Goal: Information Seeking & Learning: Learn about a topic

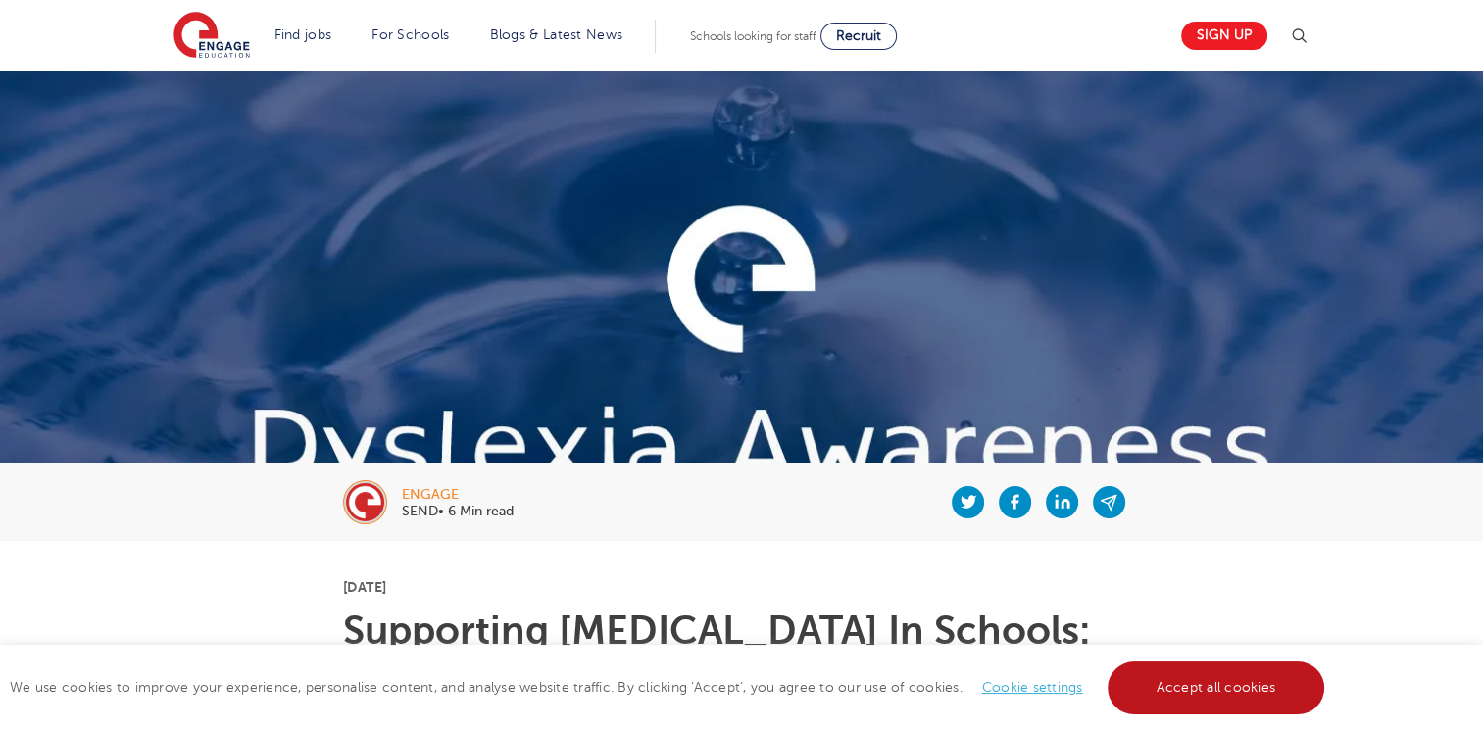
click at [1149, 679] on link "Accept all cookies" at bounding box center [1217, 688] width 218 height 53
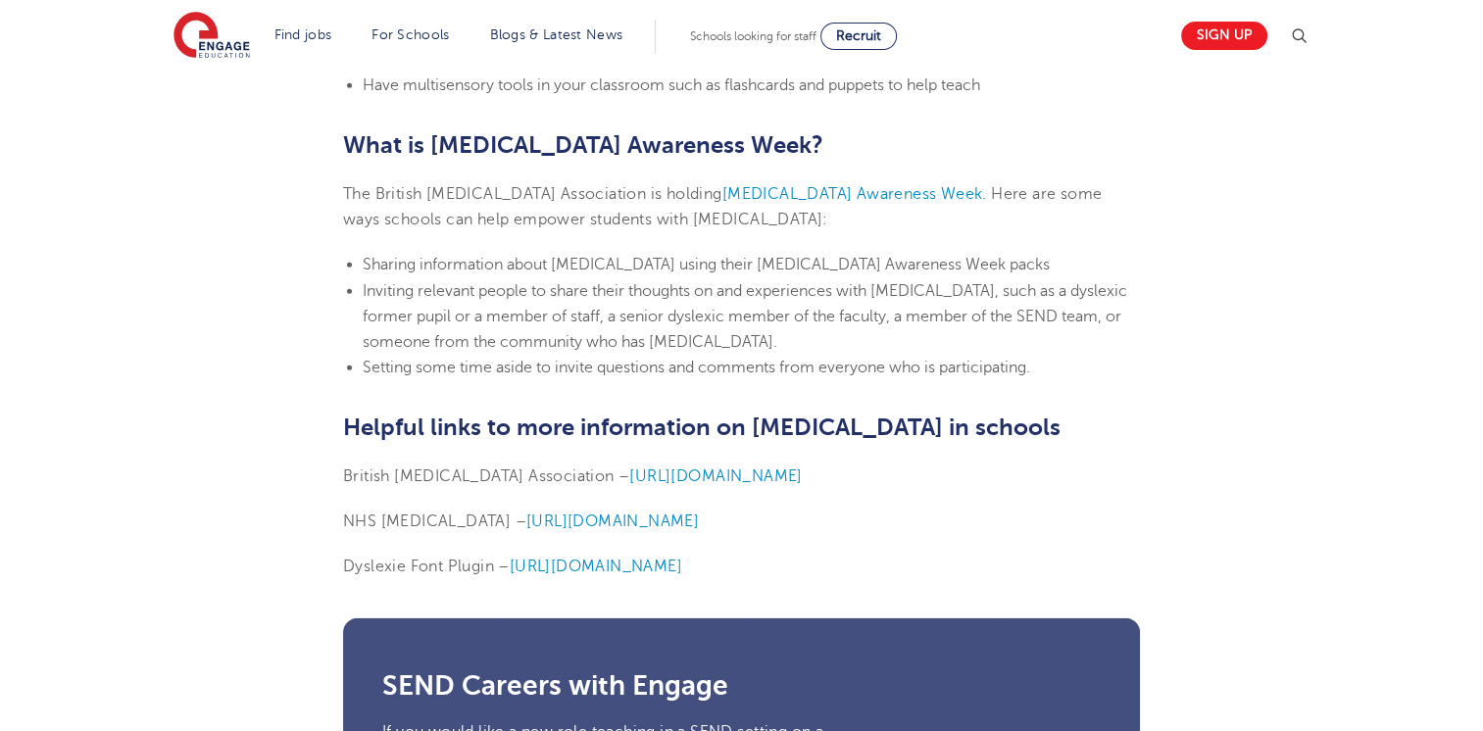
scroll to position [4741, 0]
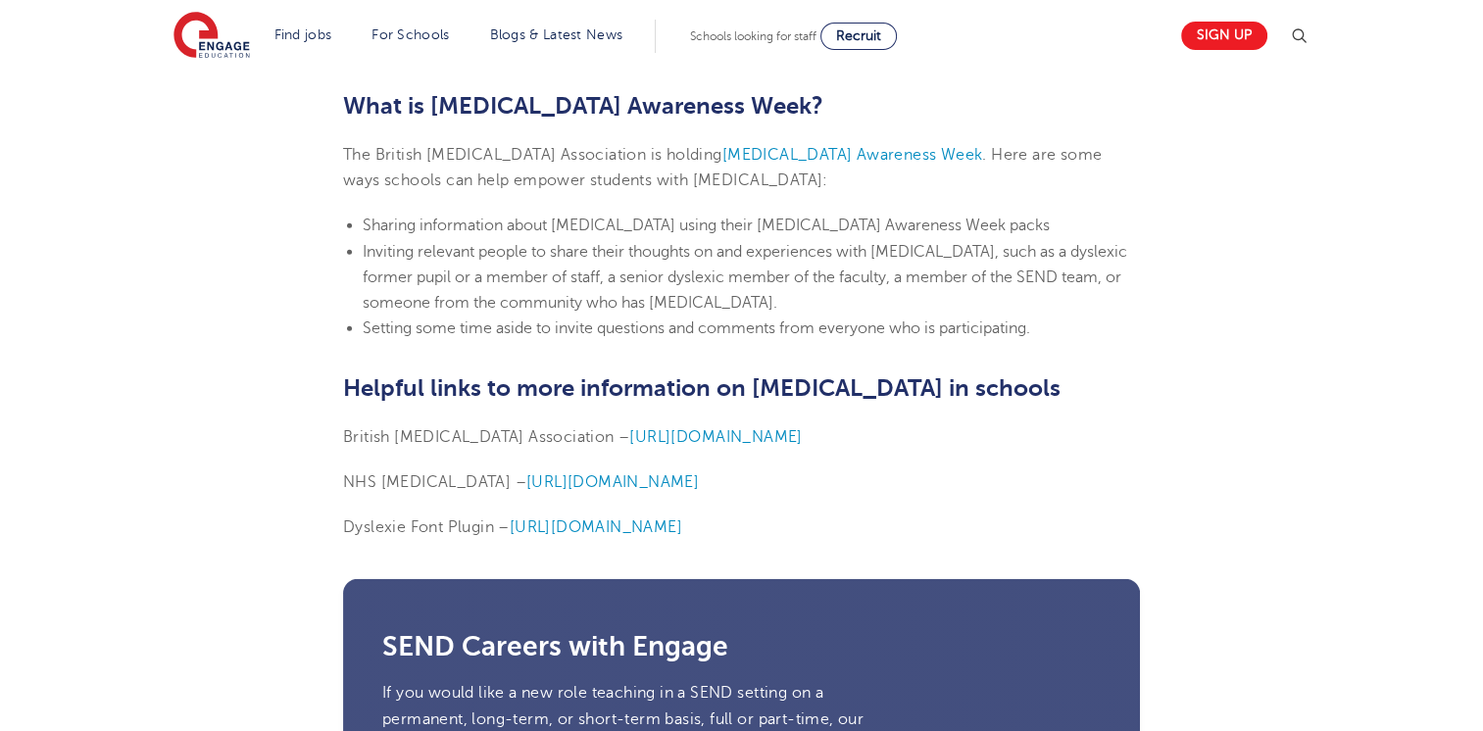
drag, startPoint x: 343, startPoint y: 393, endPoint x: 822, endPoint y: 474, distance: 486.2
copy section "British [MEDICAL_DATA] Association – [URL][DOMAIN_NAME] NHS [MEDICAL_DATA] – [U…"
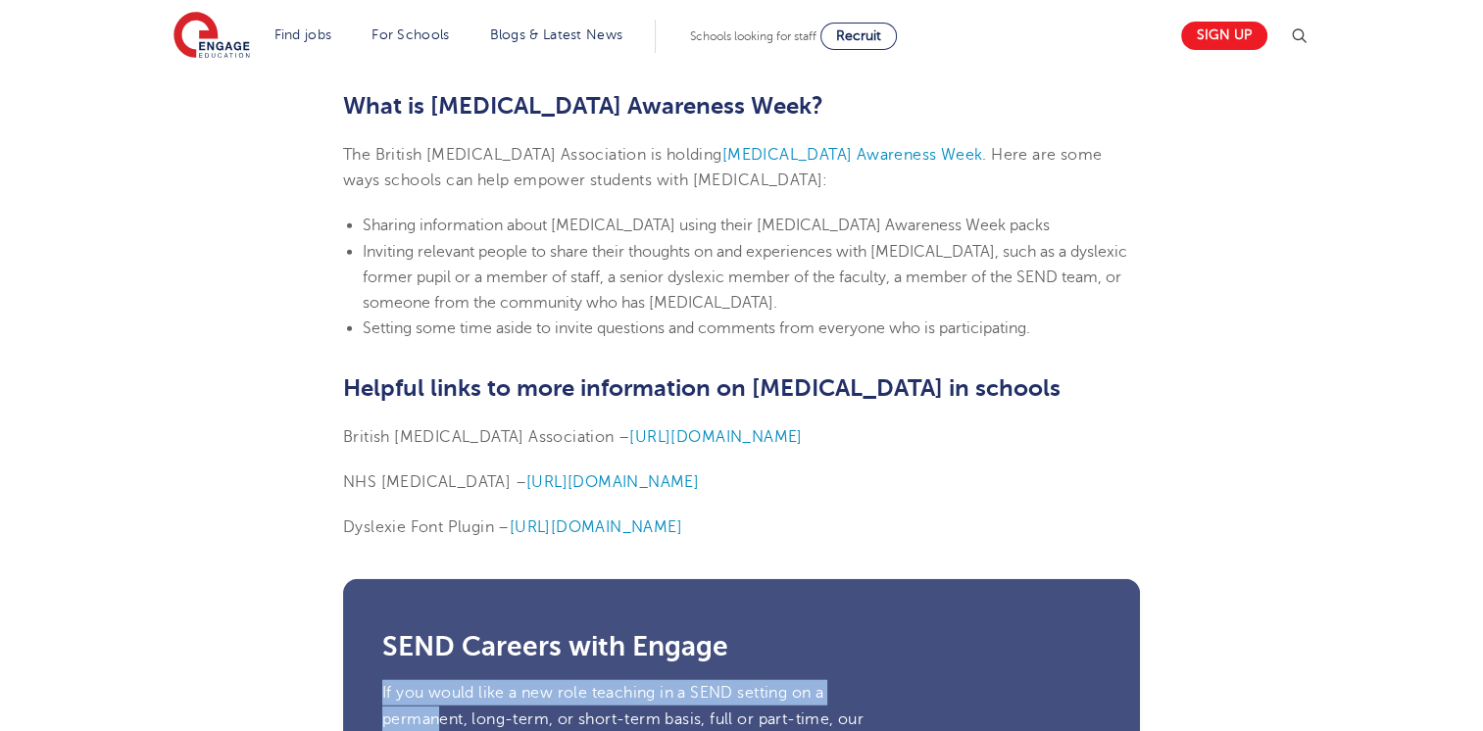
drag, startPoint x: 442, startPoint y: 674, endPoint x: 804, endPoint y: 591, distance: 371.2
click at [804, 591] on div "SEND Careers with Engage If you would like a new role teaching in a SEND settin…" at bounding box center [741, 740] width 797 height 322
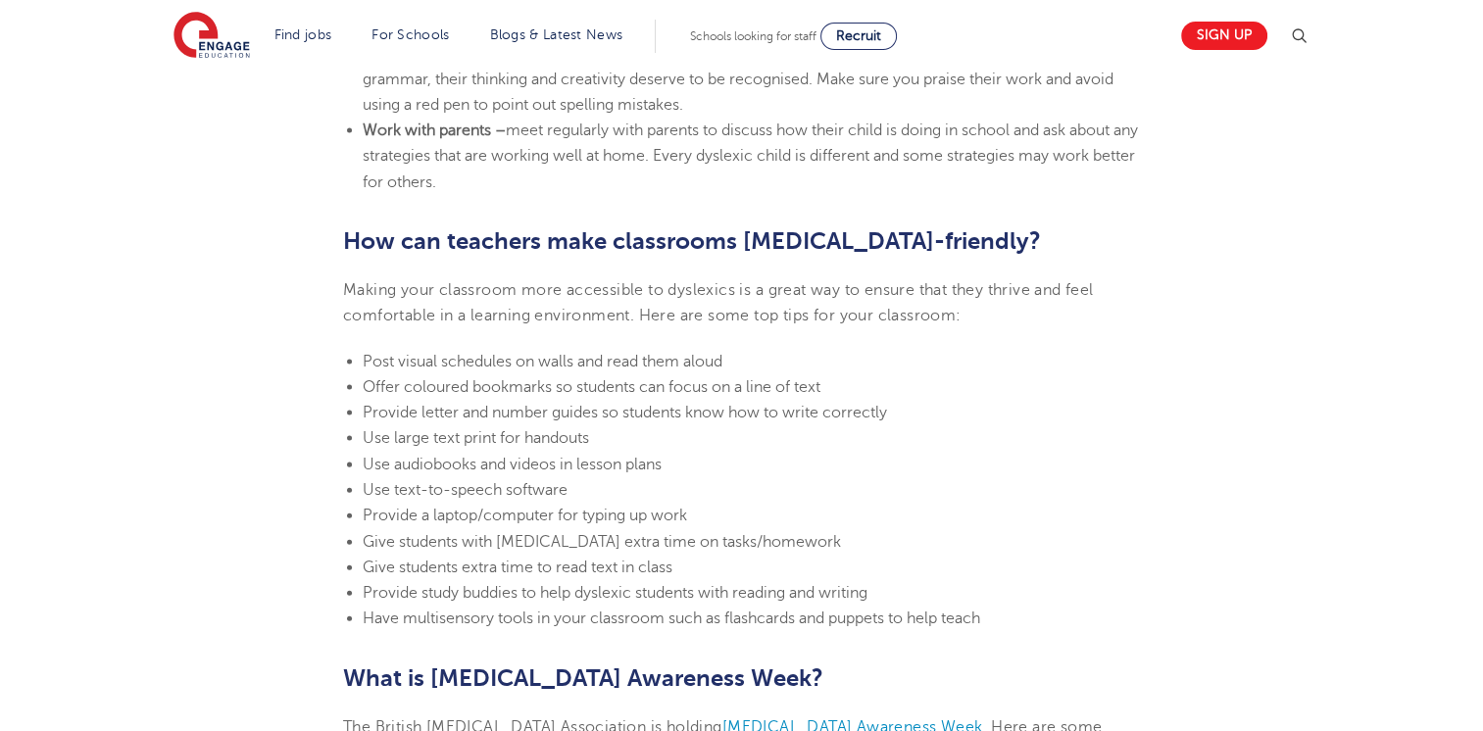
scroll to position [4176, 0]
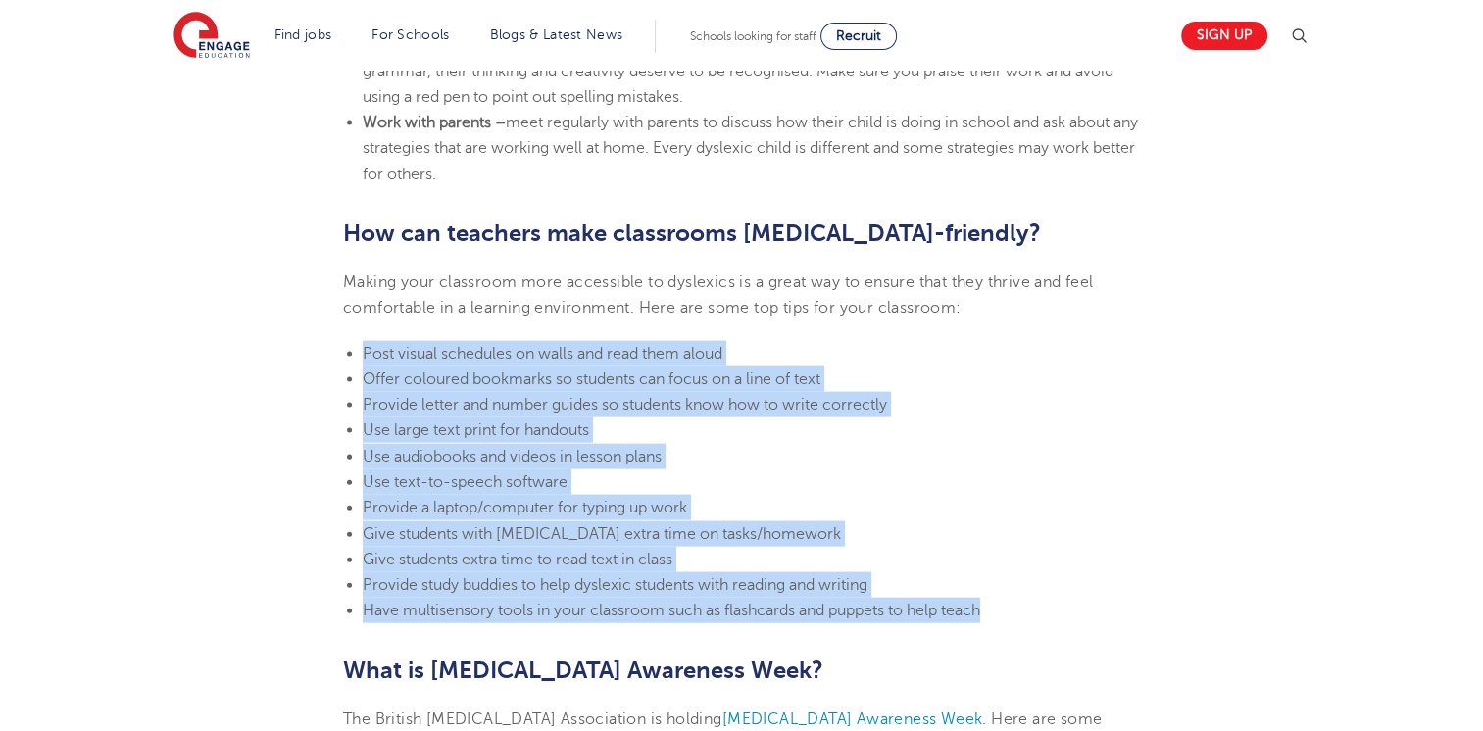
drag, startPoint x: 337, startPoint y: 301, endPoint x: 1008, endPoint y: 574, distance: 724.2
copy ul "Post visual schedules on walls and read them aloud Offer coloured bookmarks so …"
